Goal: Task Accomplishment & Management: Manage account settings

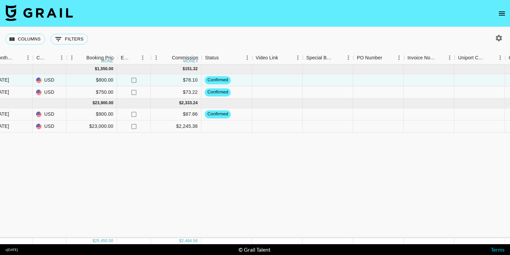
scroll to position [0, 437]
click at [498, 36] on icon "button" at bounding box center [499, 38] width 6 height 6
select select "May '25"
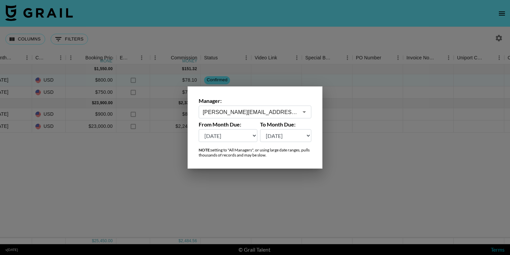
click at [492, 10] on div at bounding box center [255, 127] width 510 height 255
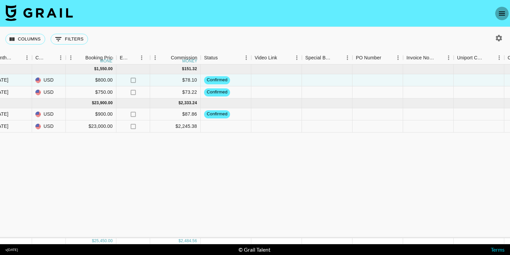
click at [505, 12] on icon "open drawer" at bounding box center [502, 13] width 8 height 8
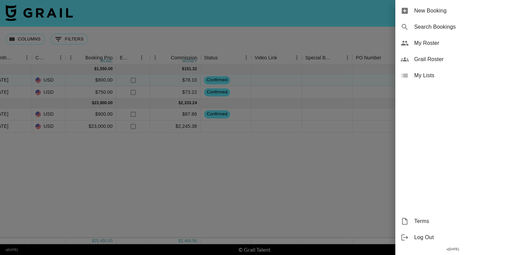
click at [420, 46] on span "My Roster" at bounding box center [459, 43] width 90 height 8
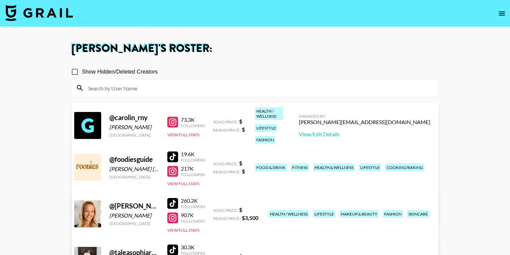
scroll to position [50, 0]
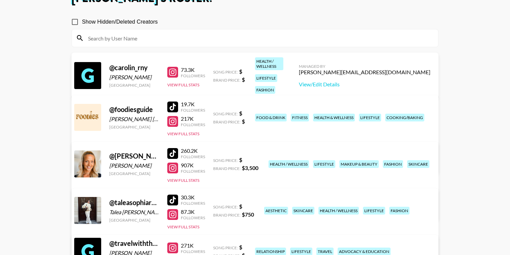
click at [215, 159] on link "View/Edit Details" at bounding box center [150, 162] width 132 height 7
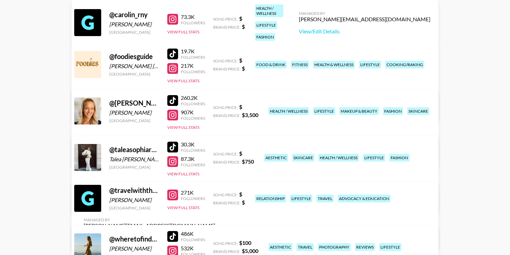
scroll to position [92, 0]
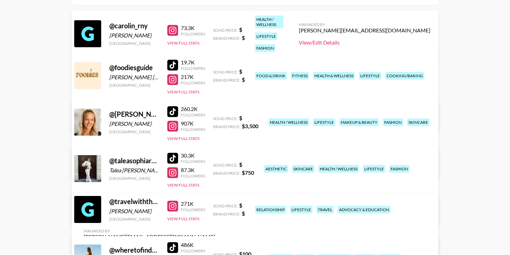
click at [379, 39] on link "View/Edit Details" at bounding box center [365, 42] width 132 height 7
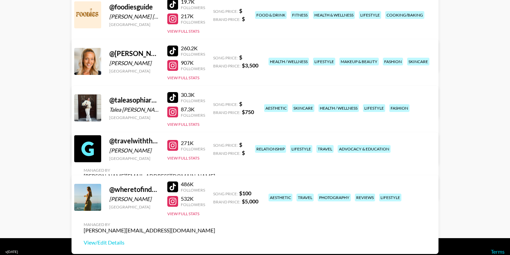
scroll to position [163, 0]
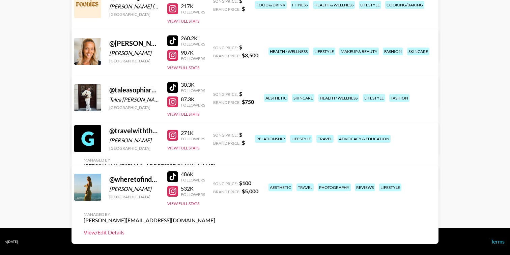
click at [215, 229] on link "View/Edit Details" at bounding box center [150, 232] width 132 height 7
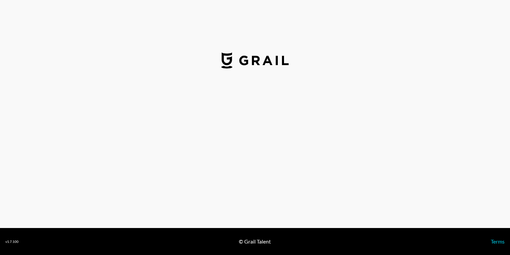
select select "USD"
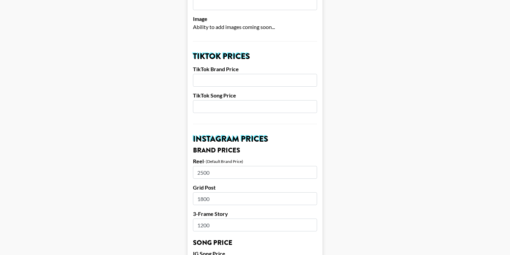
scroll to position [221, 0]
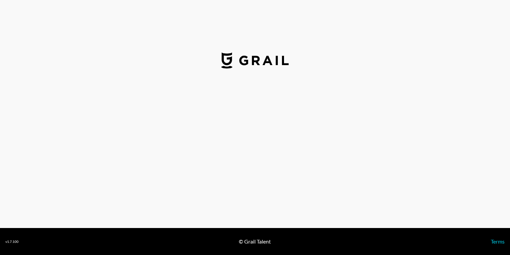
select select "USD"
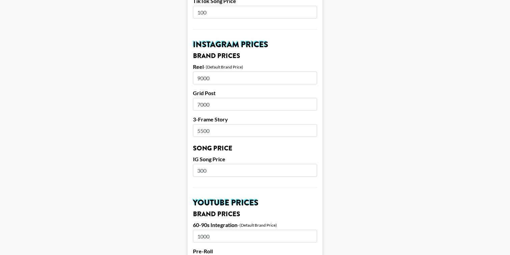
scroll to position [302, 0]
